Goal: Information Seeking & Learning: Understand process/instructions

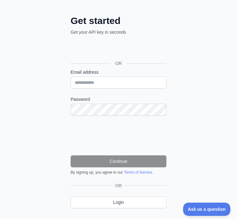
scroll to position [63, 0]
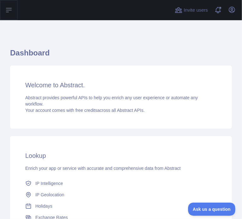
click at [17, 8] on button "Open sidebar" at bounding box center [9, 10] width 18 height 20
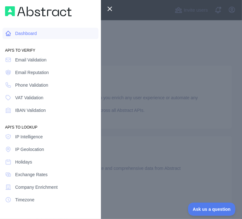
click at [24, 35] on span "Dashboard" at bounding box center [26, 33] width 22 height 6
click at [28, 60] on span "Email Validation" at bounding box center [30, 60] width 31 height 6
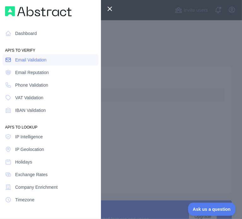
click at [23, 60] on span "Email Validation" at bounding box center [30, 60] width 31 height 6
click at [121, 56] on div at bounding box center [121, 109] width 242 height 219
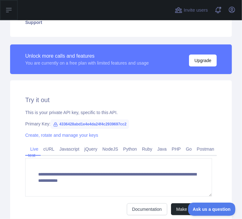
scroll to position [158, 0]
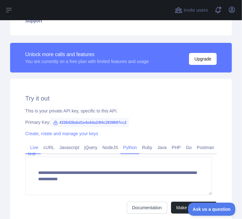
click at [124, 150] on link "Python" at bounding box center [129, 147] width 19 height 10
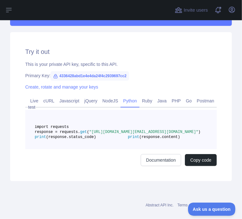
scroll to position [221, 0]
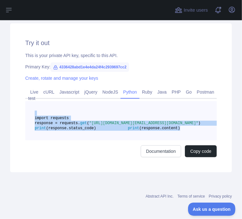
drag, startPoint x: 125, startPoint y: 145, endPoint x: 26, endPoint y: 99, distance: 108.3
click at [26, 101] on pre "import requests response = requests. get ( "[URL][DOMAIN_NAME][EMAIL_ADDRESS][D…" at bounding box center [120, 120] width 191 height 39
copy code "import requests response = requests. get ( "[URL][DOMAIN_NAME][EMAIL_ADDRESS][D…"
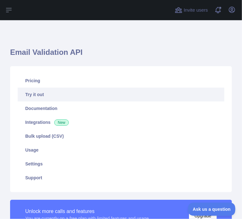
scroll to position [0, 0]
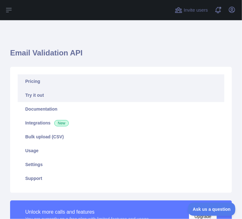
click at [37, 83] on link "Pricing" at bounding box center [121, 81] width 206 height 14
